Goal: Navigation & Orientation: Find specific page/section

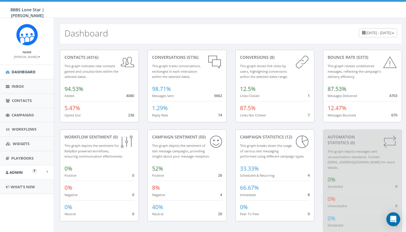
click at [33, 173] on link "Admin" at bounding box center [27, 172] width 54 height 14
click at [21, 184] on link "Account" at bounding box center [27, 185] width 54 height 11
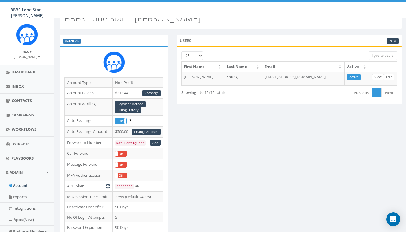
scroll to position [11, 0]
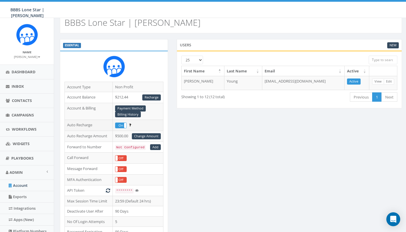
click at [126, 126] on span at bounding box center [126, 125] width 5 height 5
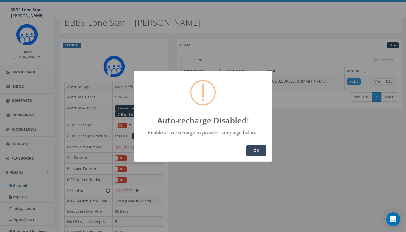
click at [259, 148] on button "OK" at bounding box center [257, 151] width 20 height 12
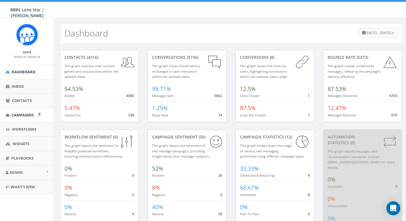
click at [22, 114] on span "Campaigns" at bounding box center [23, 114] width 22 height 5
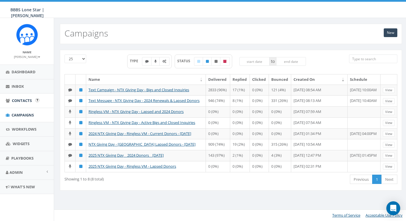
click at [19, 100] on span "Contacts" at bounding box center [22, 100] width 20 height 5
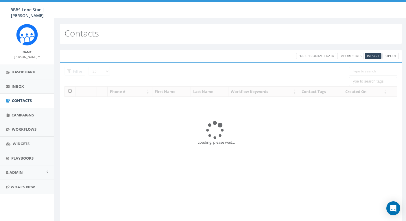
select select
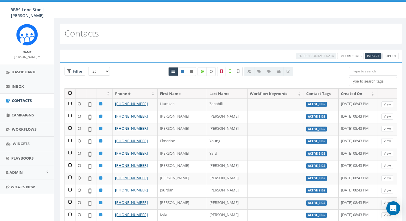
click at [364, 73] on input "search" at bounding box center [373, 71] width 48 height 9
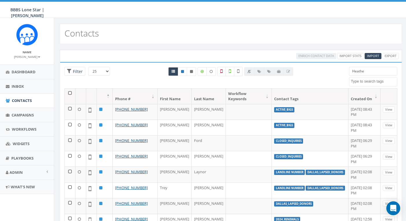
type input "[PERSON_NAME]"
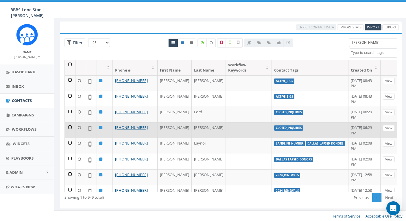
scroll to position [13, 0]
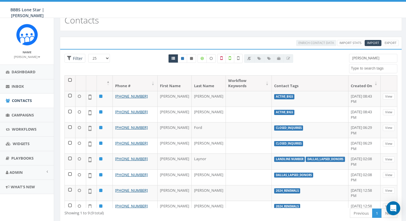
click at [367, 59] on input "Heather" at bounding box center [373, 58] width 48 height 9
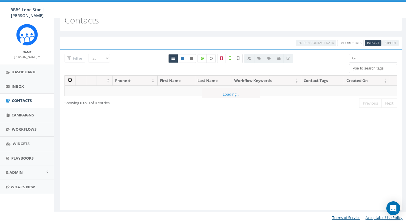
type input "G"
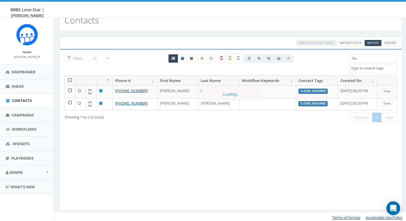
type input "G"
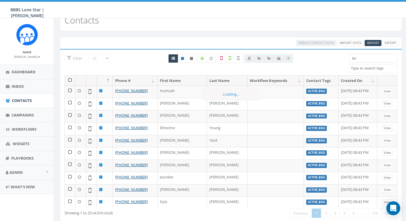
type input "Jary"
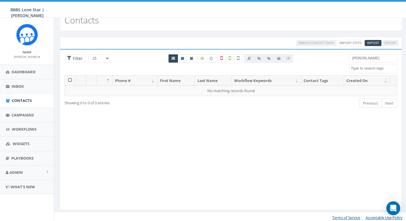
drag, startPoint x: 364, startPoint y: 60, endPoint x: 339, endPoint y: 56, distance: 24.8
click at [339, 56] on div "25 50 100 Filter All 0 contact(s) on current page All 8 contact(s) filtered Jar…" at bounding box center [231, 64] width 342 height 21
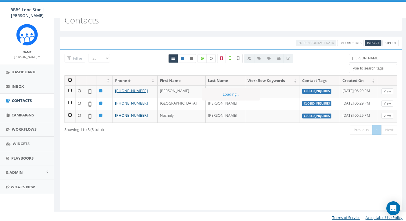
type input "Ashe-"
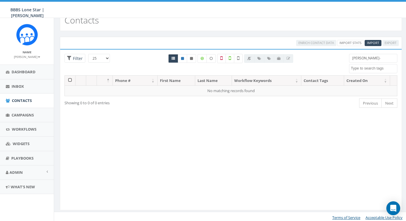
click at [363, 59] on input "Ashe-" at bounding box center [373, 58] width 48 height 9
type input "S"
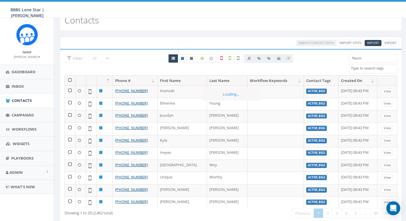
type input "Norma"
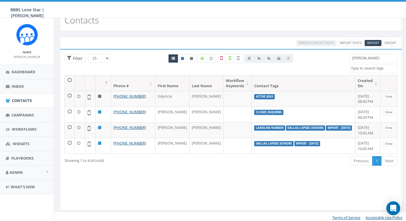
click at [374, 60] on input "Norma" at bounding box center [373, 58] width 48 height 9
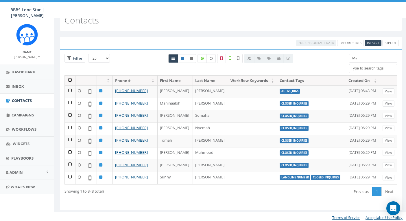
type input "M"
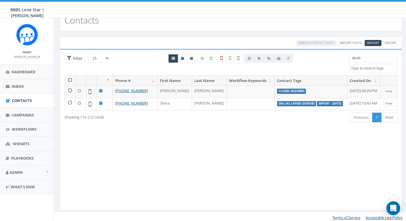
type input "Moffit"
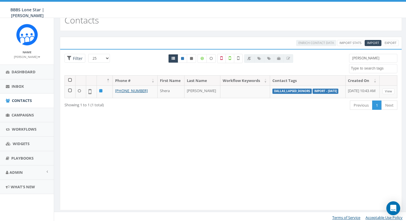
click at [356, 57] on input "Moffit" at bounding box center [373, 58] width 48 height 9
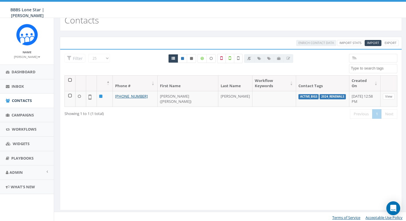
type input "T"
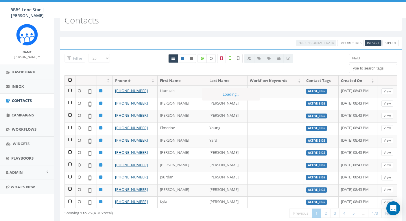
type input "Nelde"
